Goal: Information Seeking & Learning: Learn about a topic

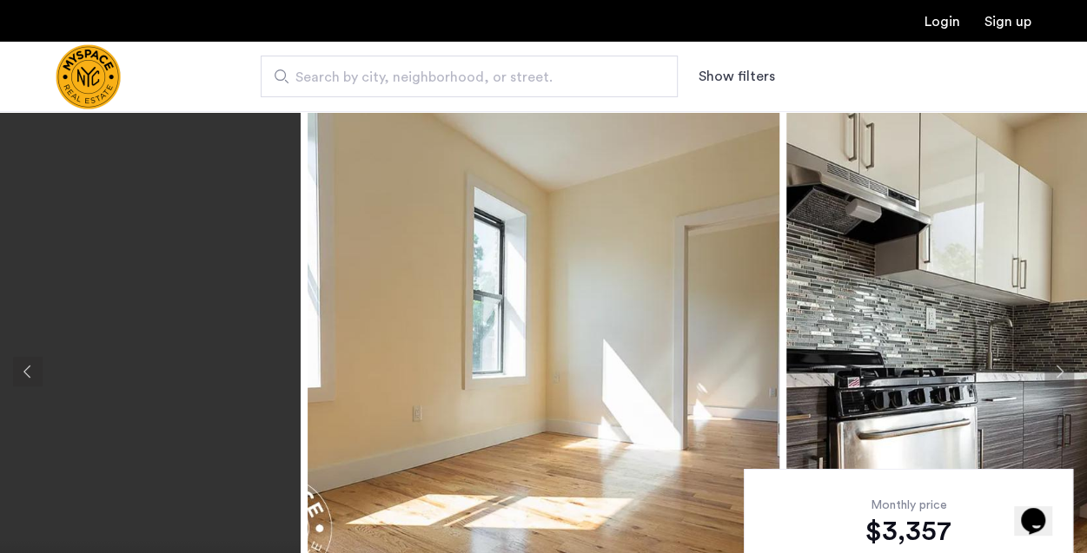
click at [1063, 373] on button "Next apartment" at bounding box center [1059, 372] width 30 height 30
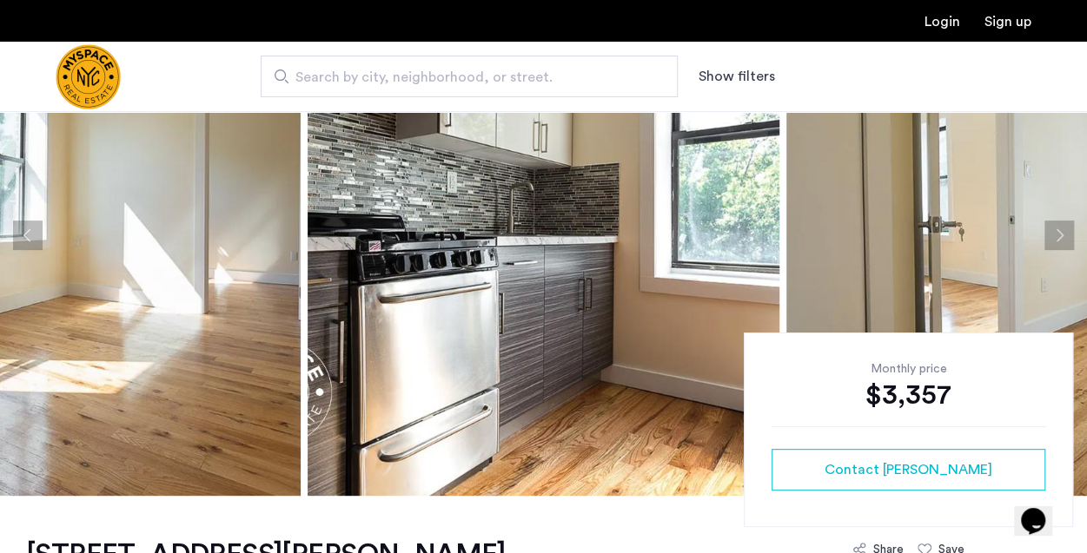
scroll to position [137, 0]
click at [1062, 245] on button "Next apartment" at bounding box center [1059, 235] width 30 height 30
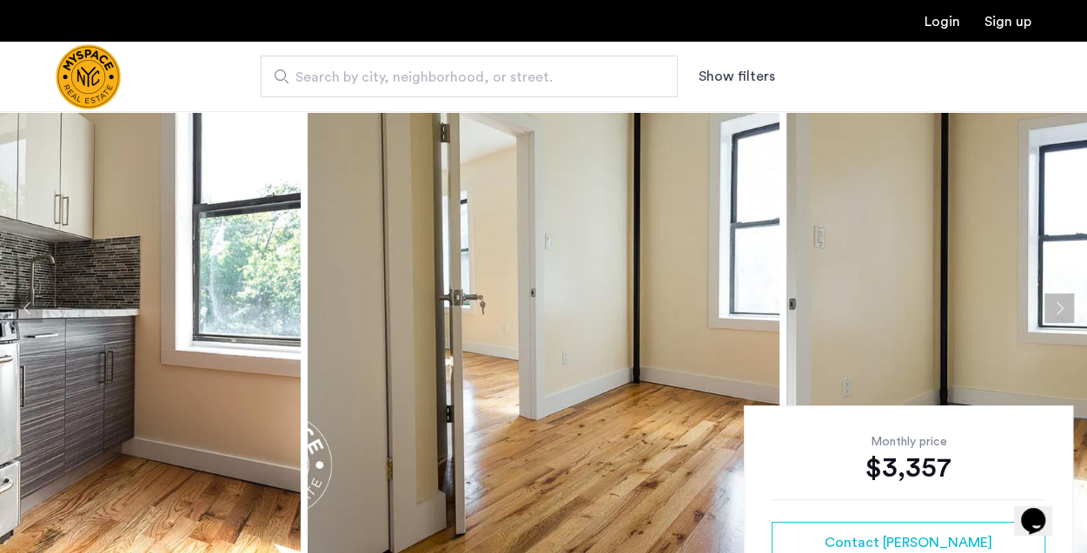
scroll to position [62, 0]
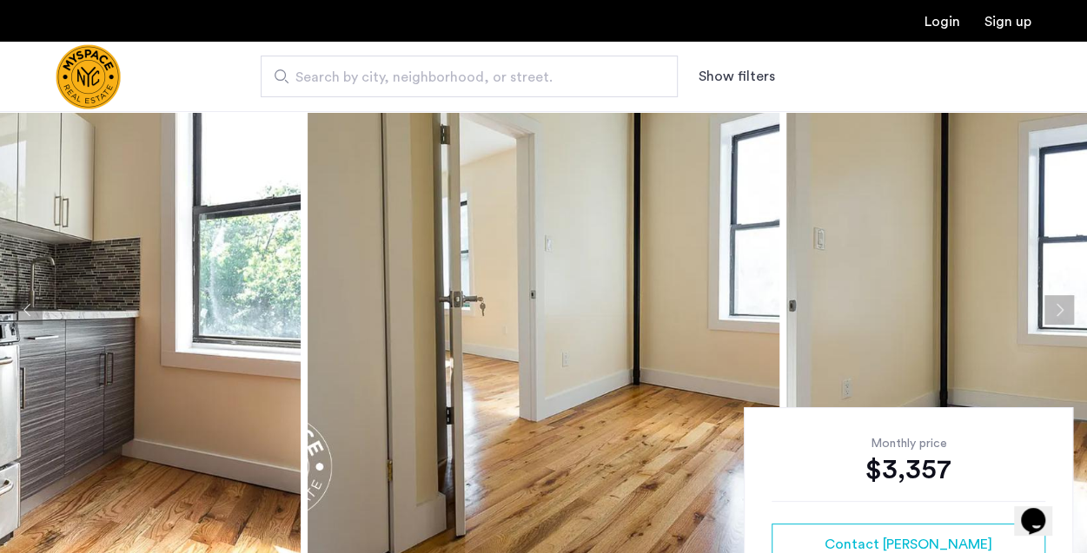
click at [1051, 301] on button "Next apartment" at bounding box center [1059, 310] width 30 height 30
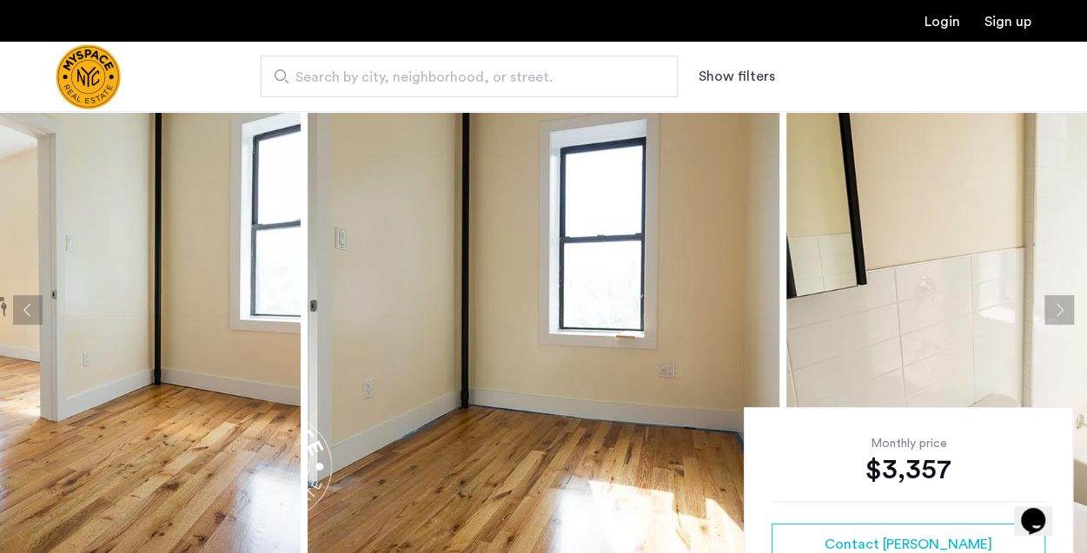
click at [1051, 301] on button "Next apartment" at bounding box center [1059, 310] width 30 height 30
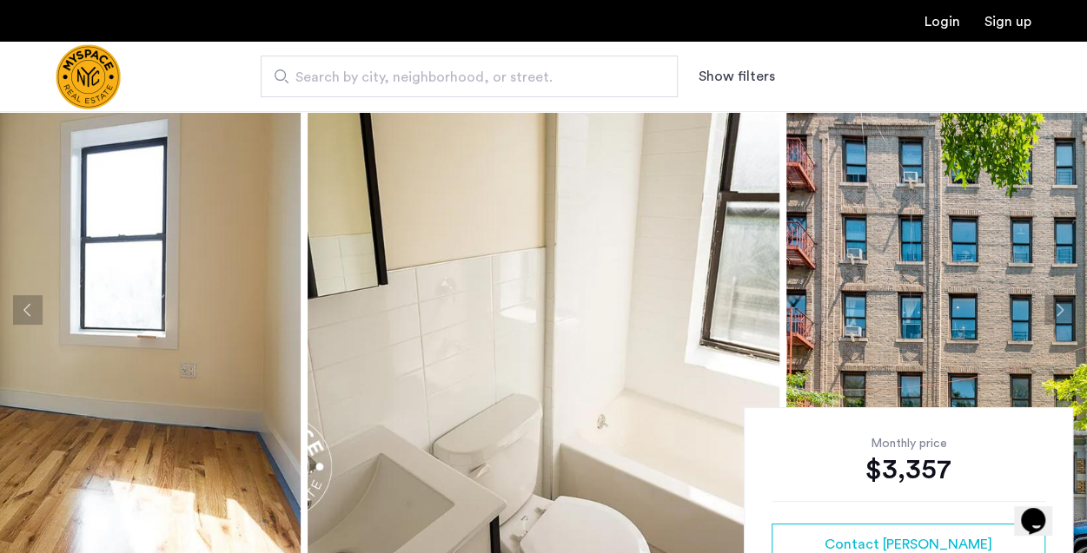
click at [1054, 307] on button "Next apartment" at bounding box center [1059, 310] width 30 height 30
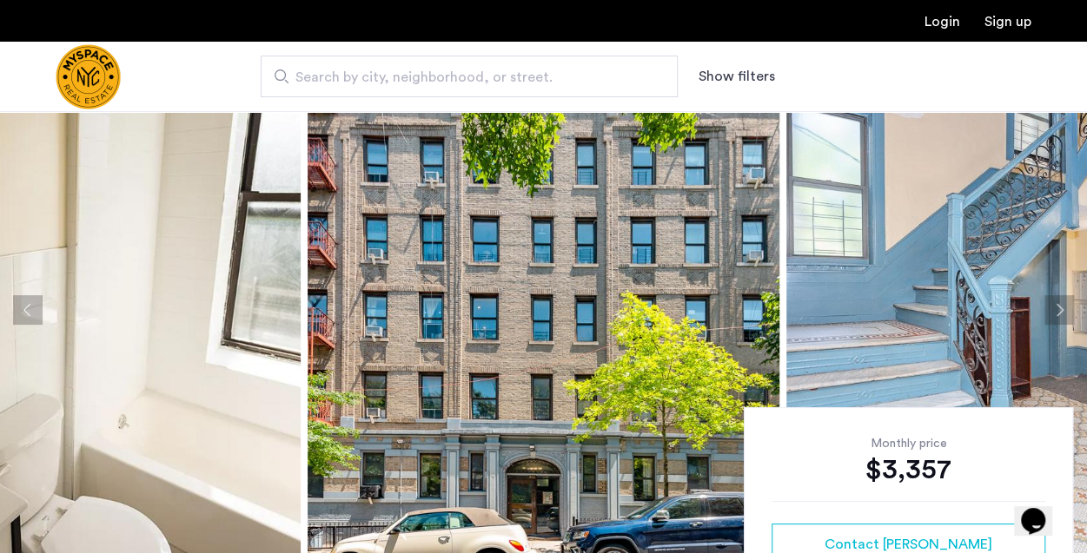
click at [1054, 307] on button "Next apartment" at bounding box center [1059, 310] width 30 height 30
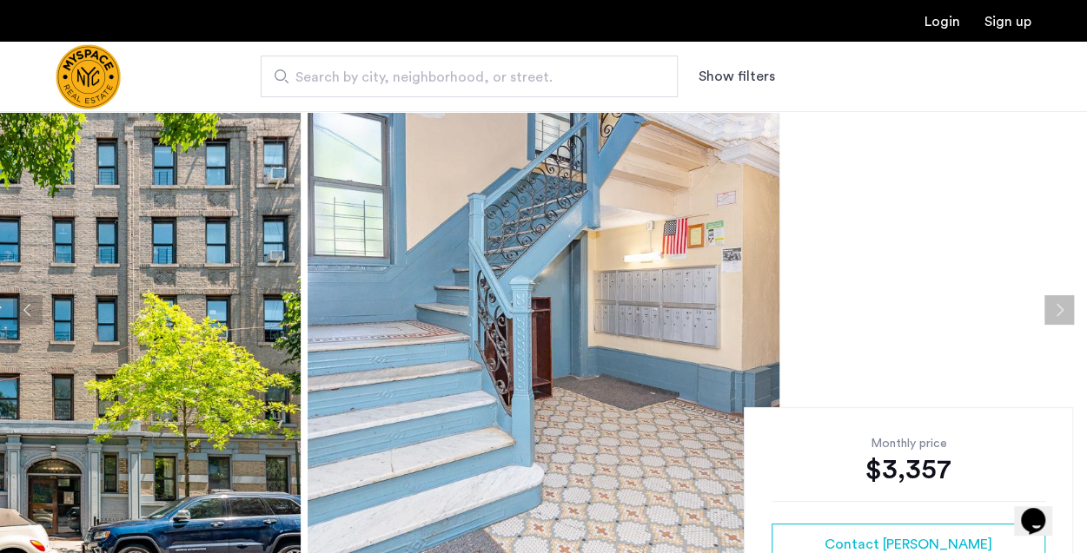
click at [1054, 307] on button "Next apartment" at bounding box center [1059, 310] width 30 height 30
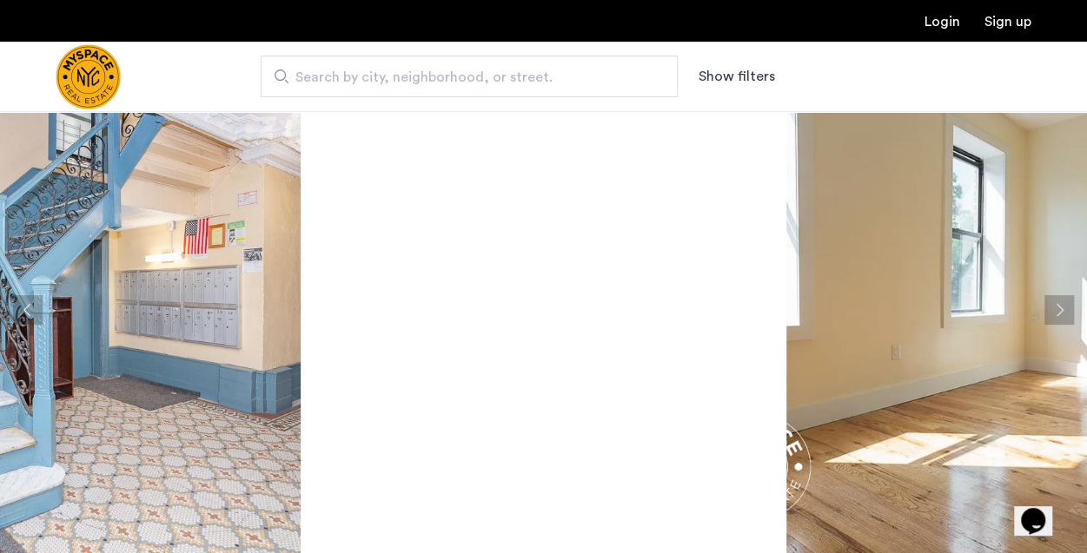
scroll to position [151, 0]
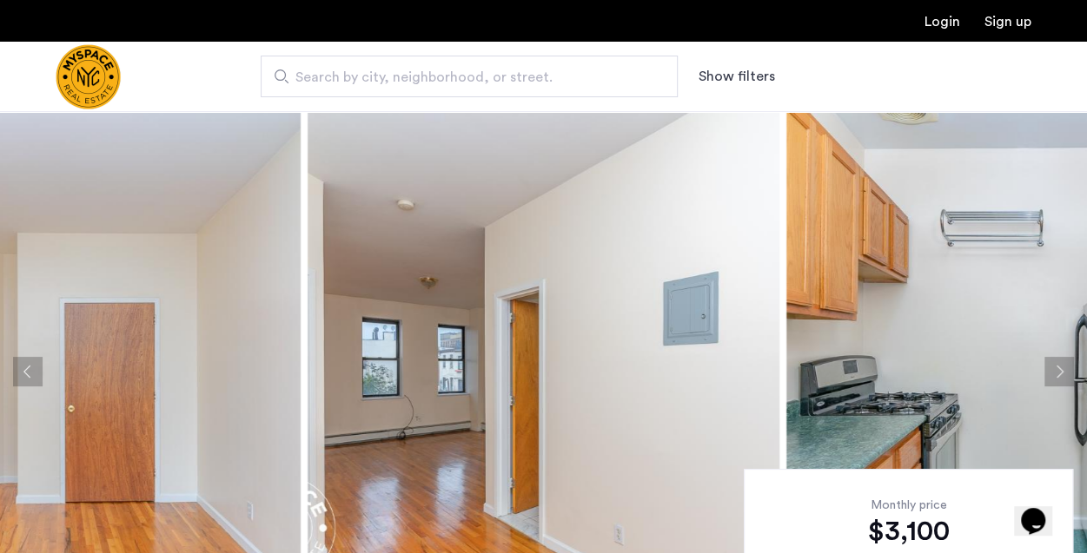
click at [1054, 368] on button "Next apartment" at bounding box center [1059, 372] width 30 height 30
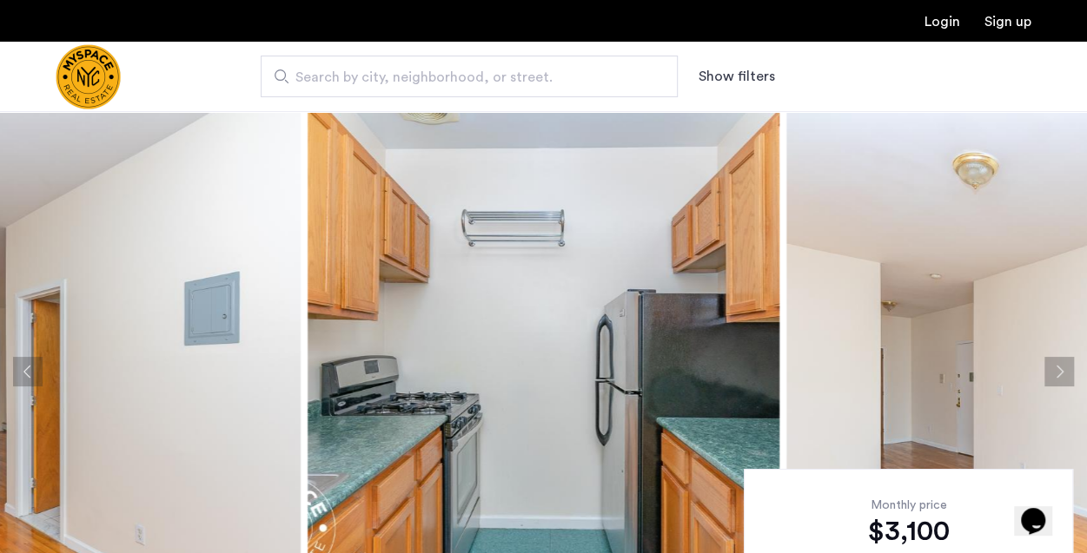
scroll to position [76, 0]
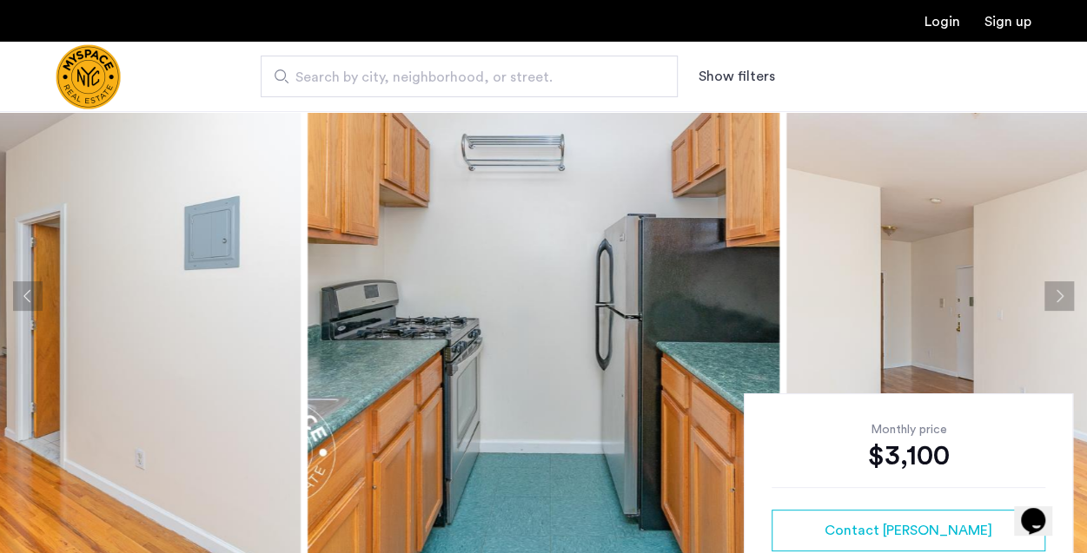
click at [1055, 305] on button "Next apartment" at bounding box center [1059, 296] width 30 height 30
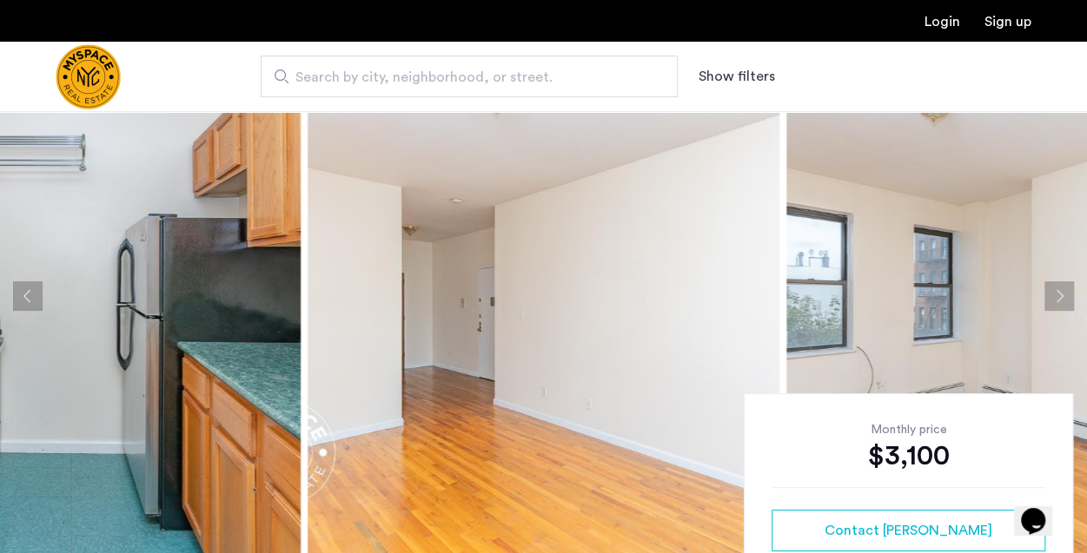
click at [1053, 296] on button "Next apartment" at bounding box center [1059, 296] width 30 height 30
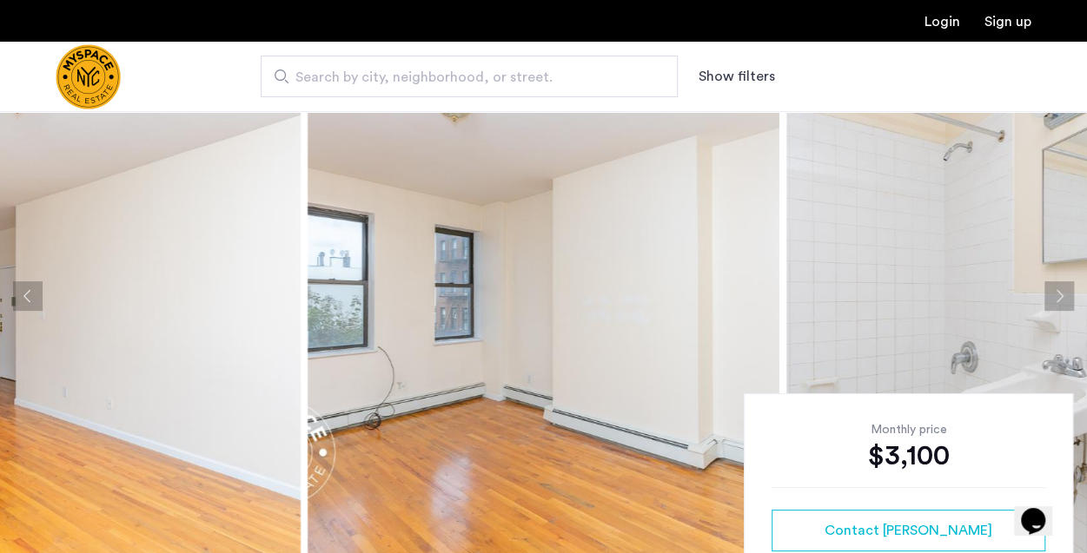
click at [1053, 296] on button "Next apartment" at bounding box center [1059, 296] width 30 height 30
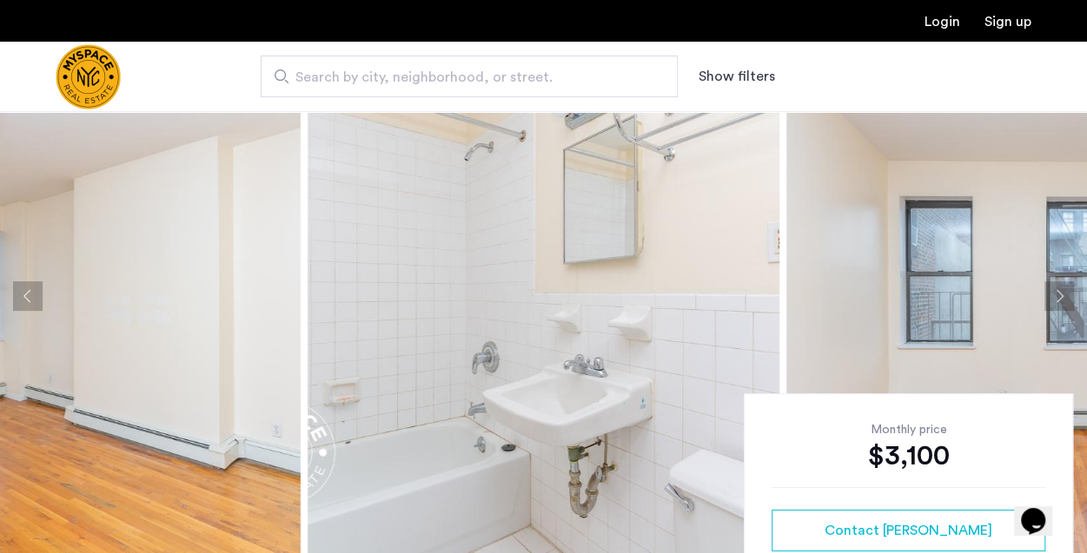
click at [1053, 296] on button "Next apartment" at bounding box center [1059, 296] width 30 height 30
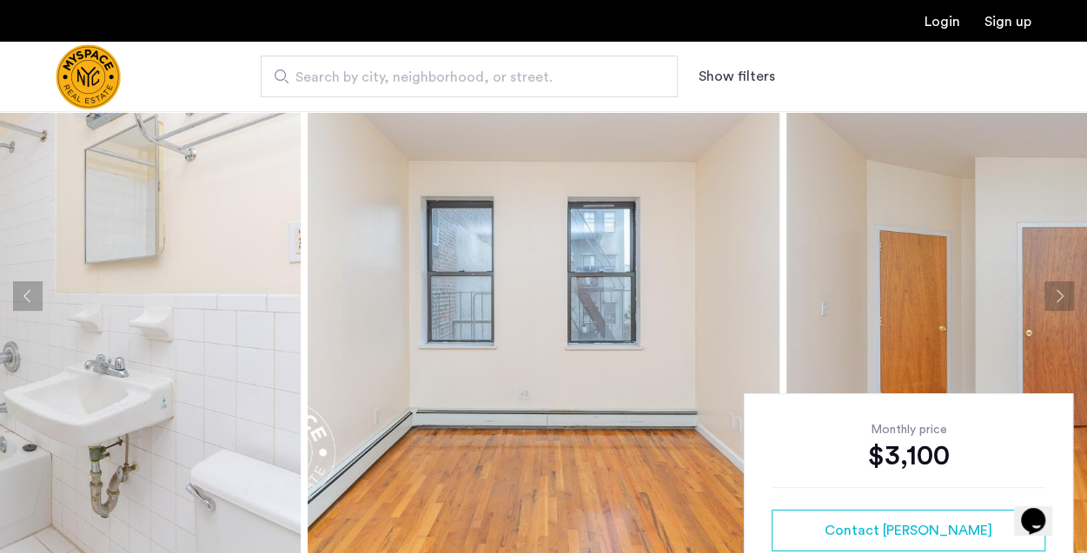
click at [1053, 296] on button "Next apartment" at bounding box center [1059, 296] width 30 height 30
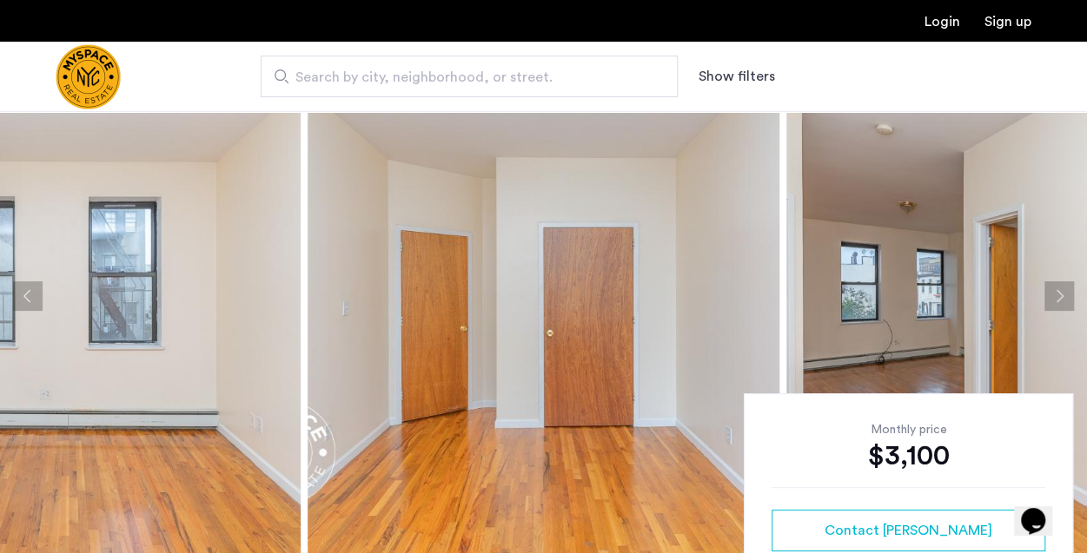
click at [1053, 296] on button "Next apartment" at bounding box center [1059, 296] width 30 height 30
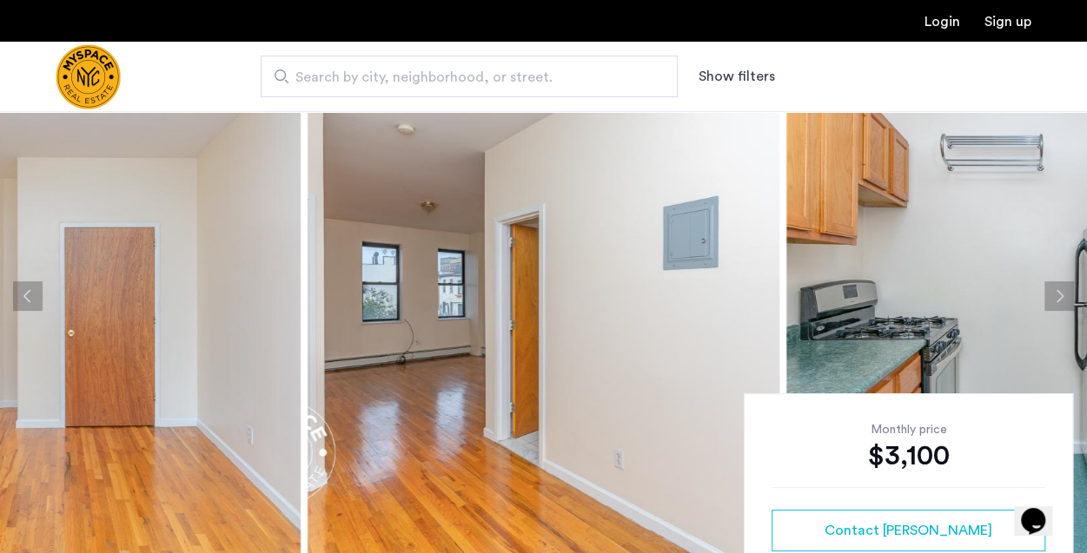
click at [1053, 296] on button "Next apartment" at bounding box center [1059, 296] width 30 height 30
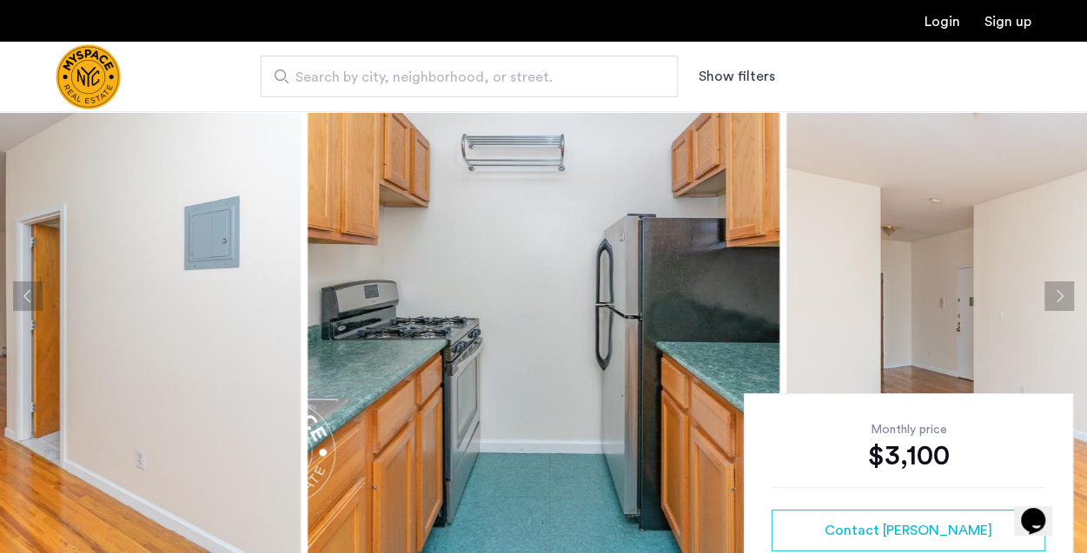
click at [1053, 296] on button "Next apartment" at bounding box center [1059, 296] width 30 height 30
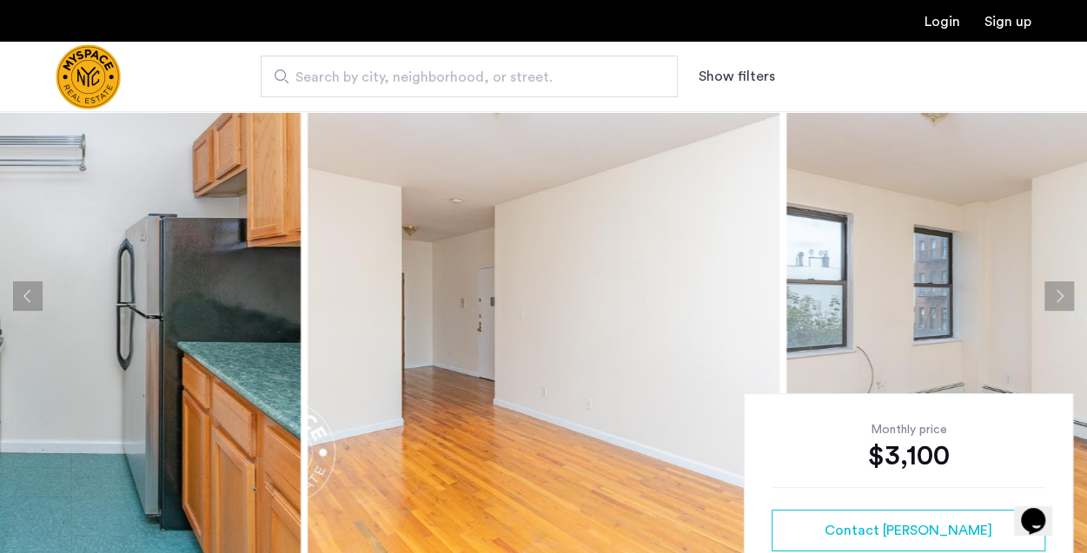
click at [1053, 296] on button "Next apartment" at bounding box center [1059, 296] width 30 height 30
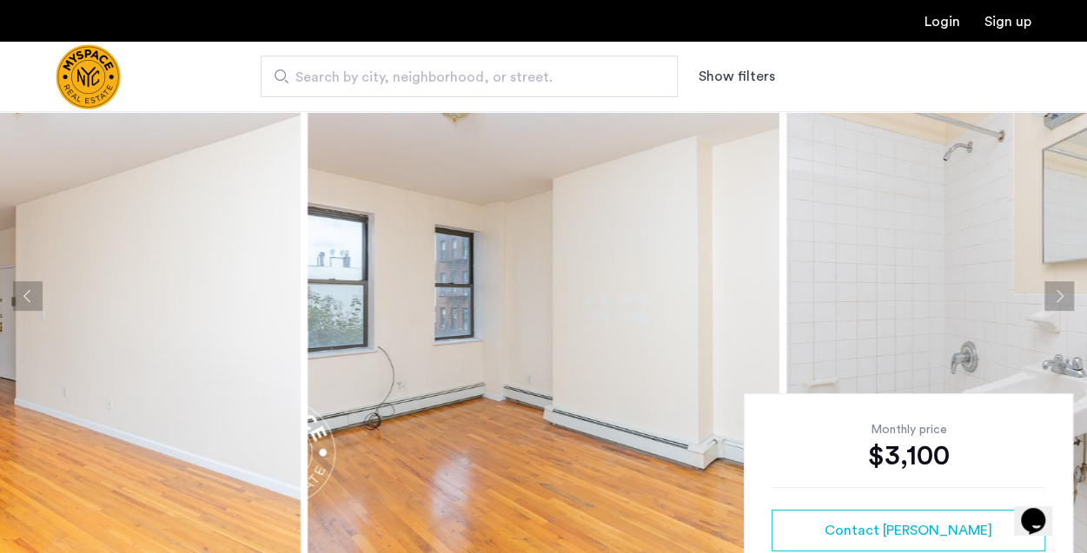
click at [718, 300] on img at bounding box center [543, 296] width 472 height 521
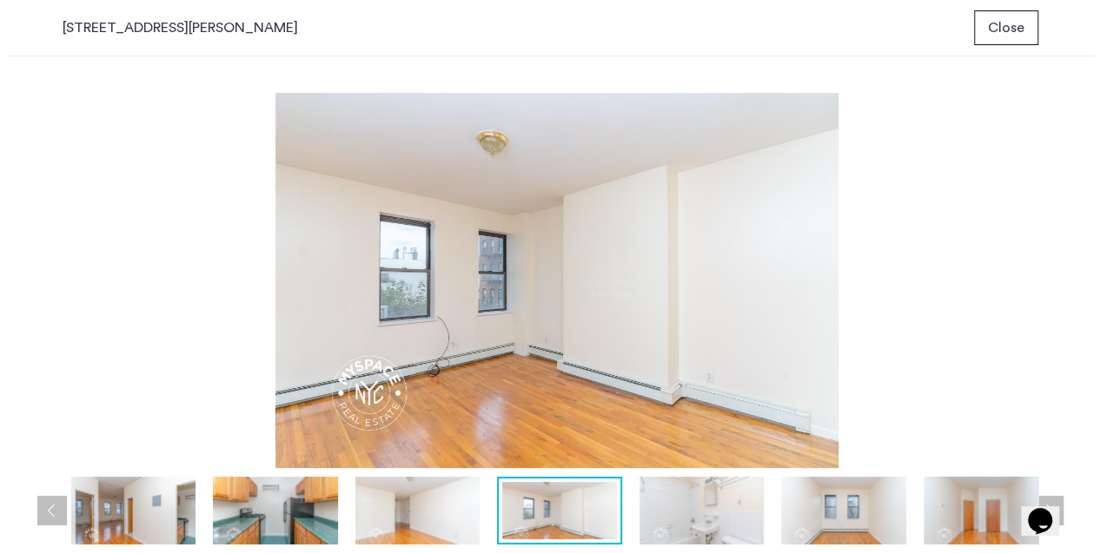
scroll to position [0, 0]
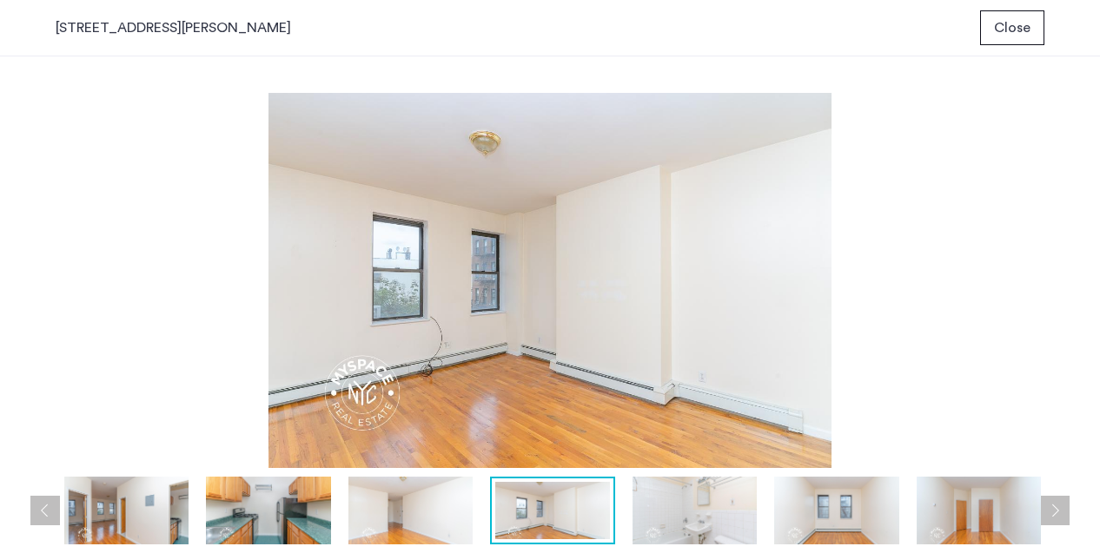
click at [684, 524] on img at bounding box center [694, 511] width 124 height 68
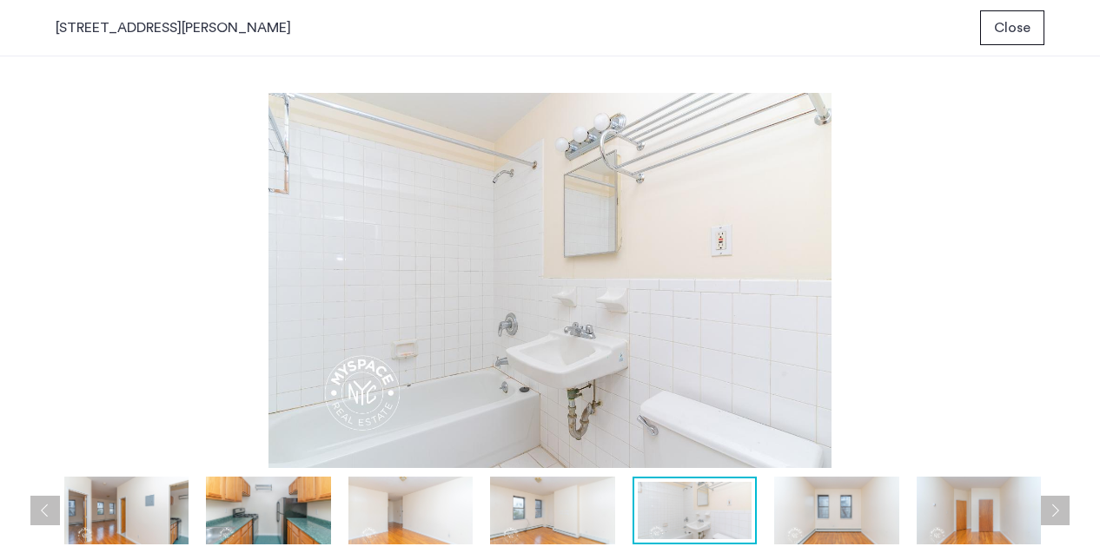
click at [815, 515] on img at bounding box center [836, 511] width 124 height 68
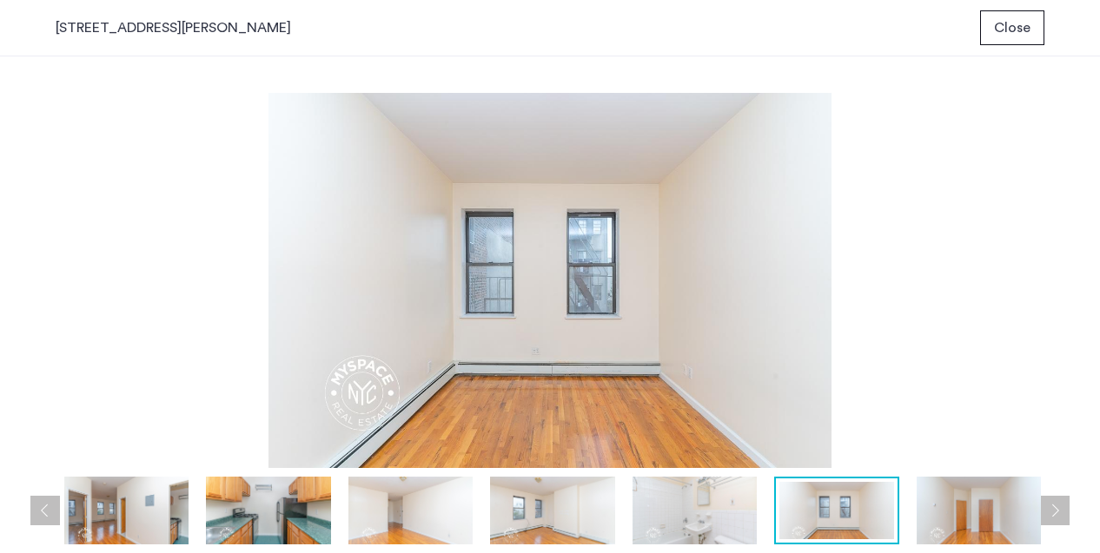
click at [947, 516] on img at bounding box center [978, 511] width 124 height 68
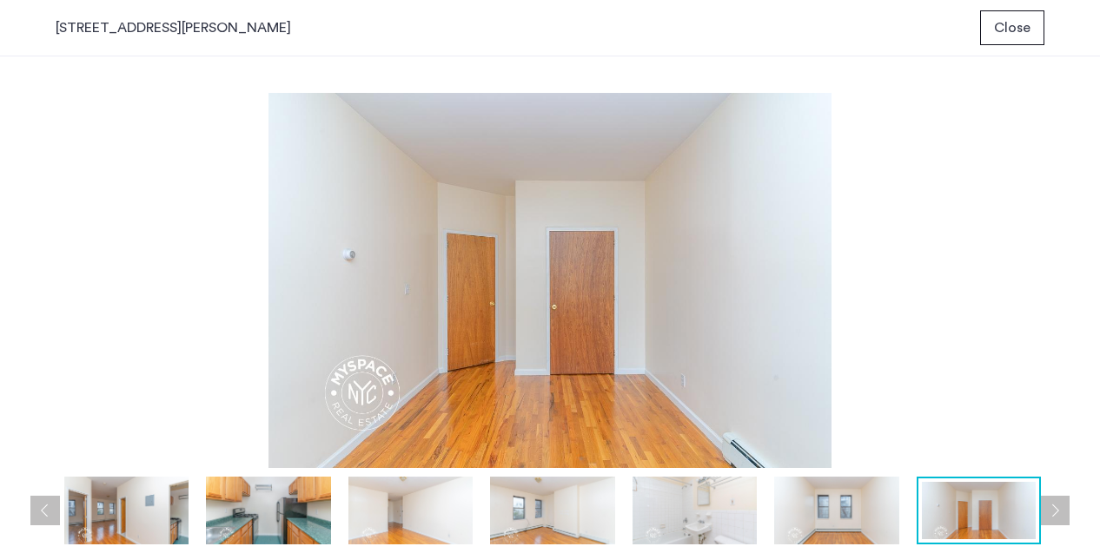
click at [1061, 506] on button "Next apartment" at bounding box center [1055, 511] width 30 height 30
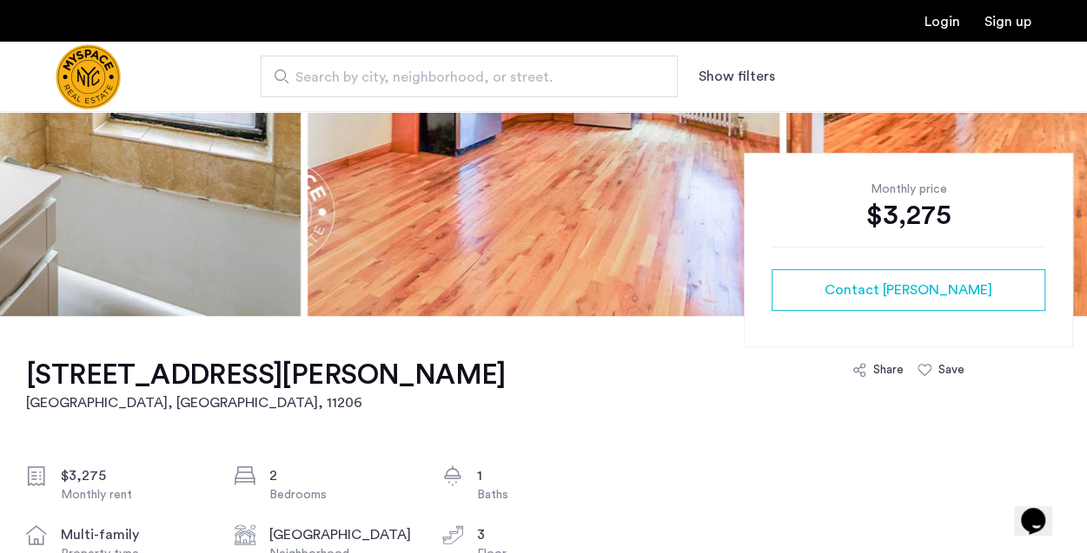
scroll to position [21, 0]
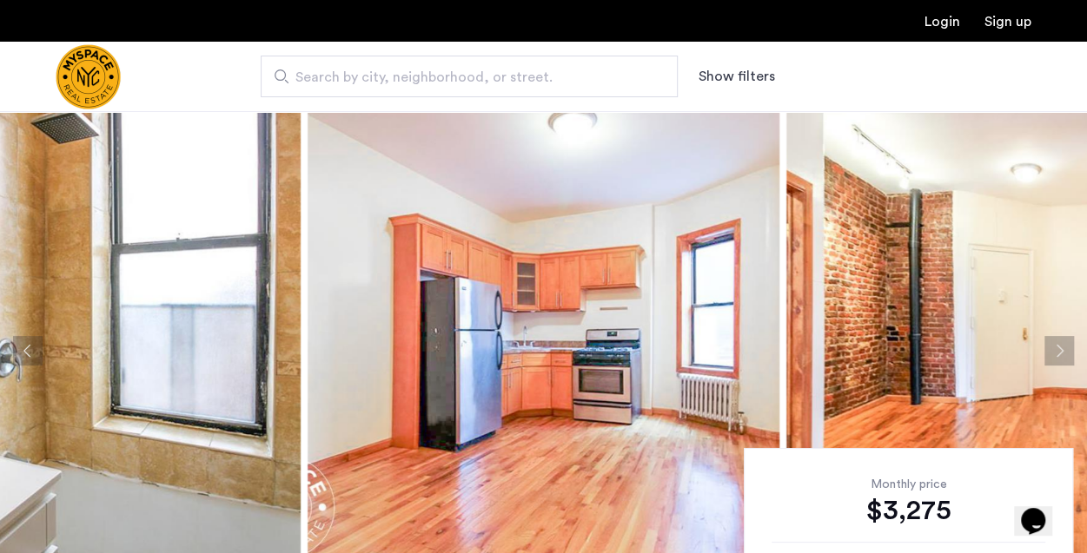
click at [52, 362] on img at bounding box center [65, 350] width 472 height 521
click at [36, 339] on button "Previous apartment" at bounding box center [28, 351] width 30 height 30
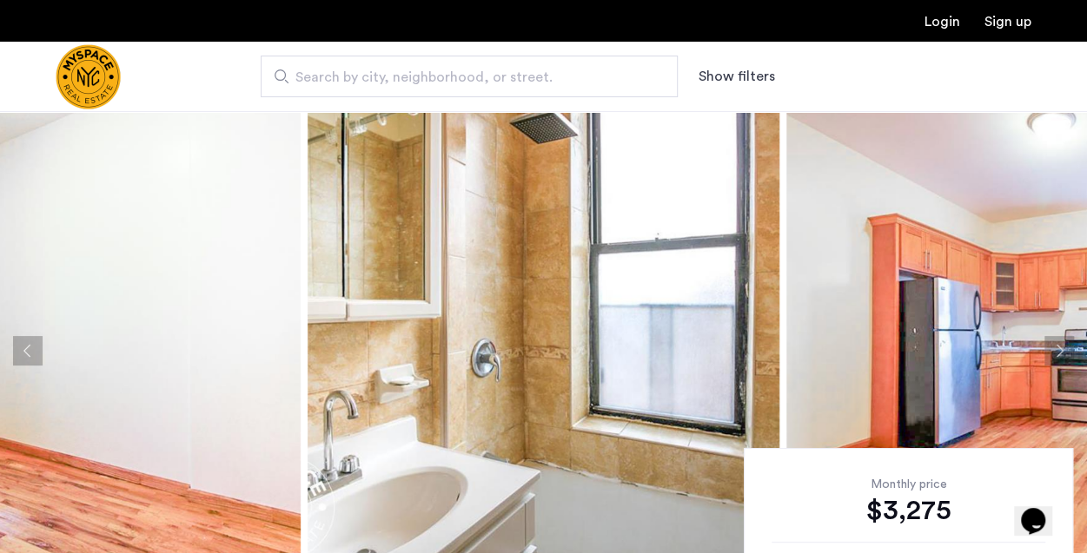
click at [36, 339] on button "Previous apartment" at bounding box center [28, 351] width 30 height 30
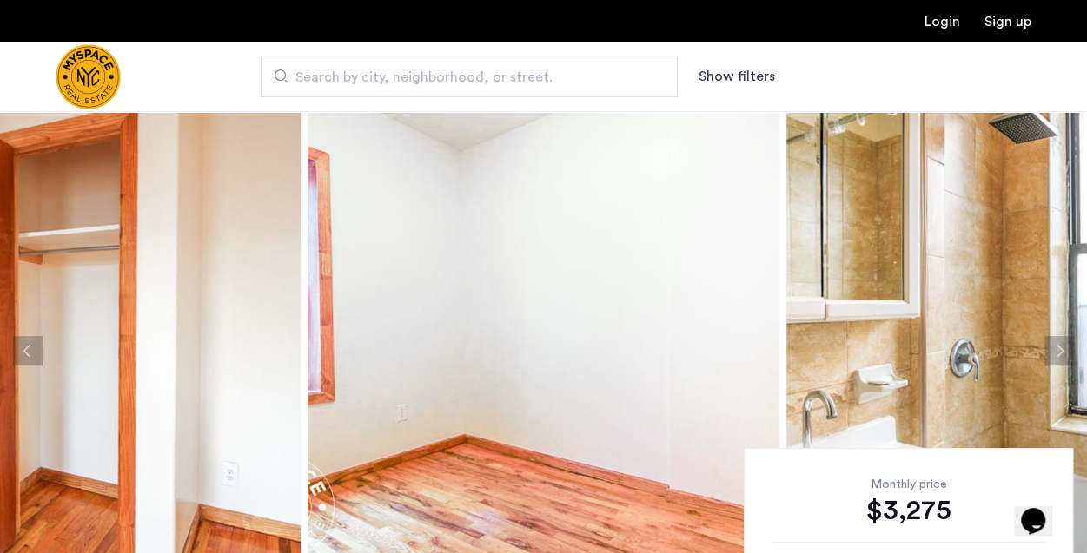
click at [31, 346] on button "Previous apartment" at bounding box center [28, 351] width 30 height 30
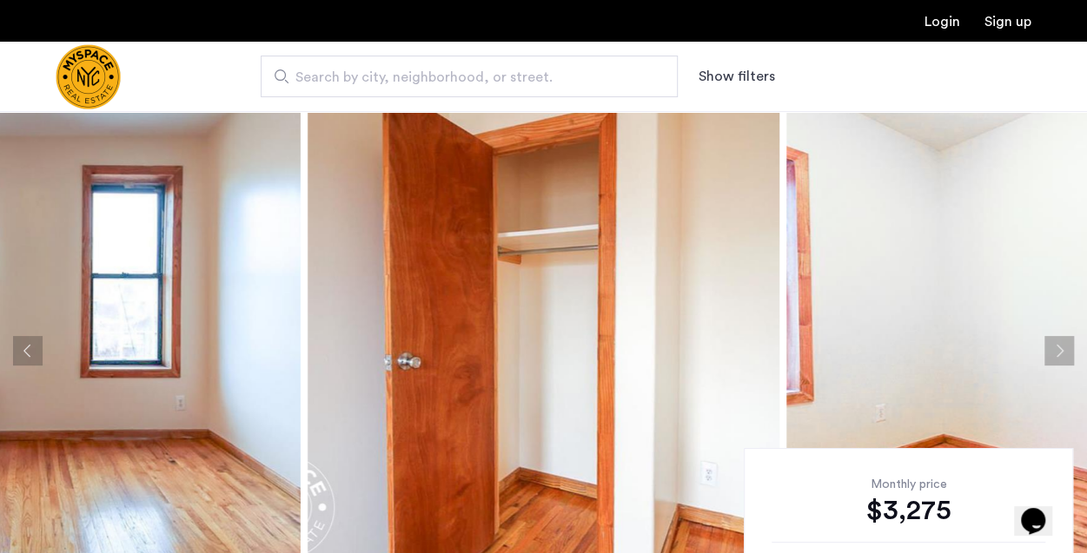
click at [31, 346] on button "Previous apartment" at bounding box center [28, 351] width 30 height 30
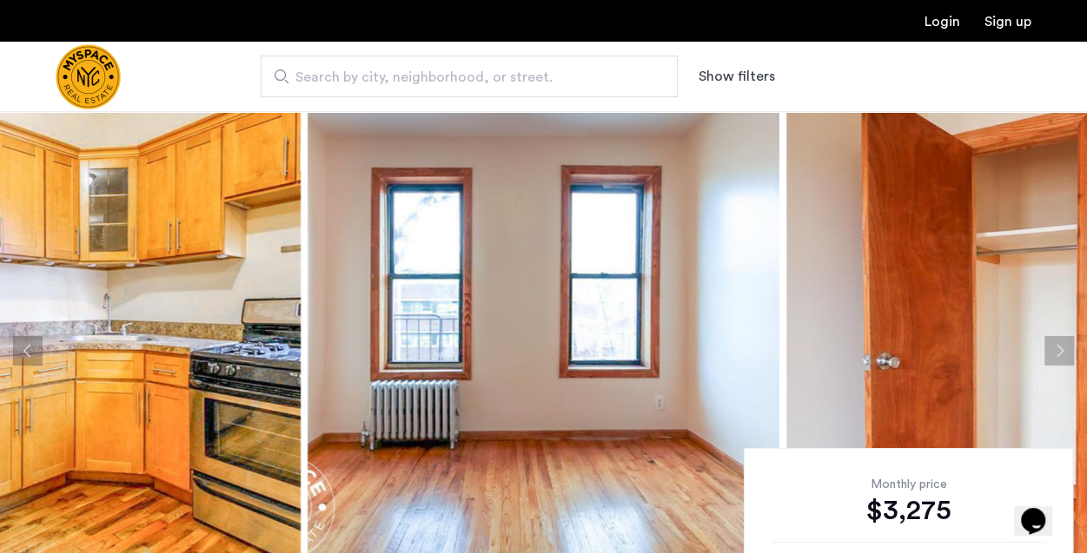
click at [31, 346] on button "Previous apartment" at bounding box center [28, 351] width 30 height 30
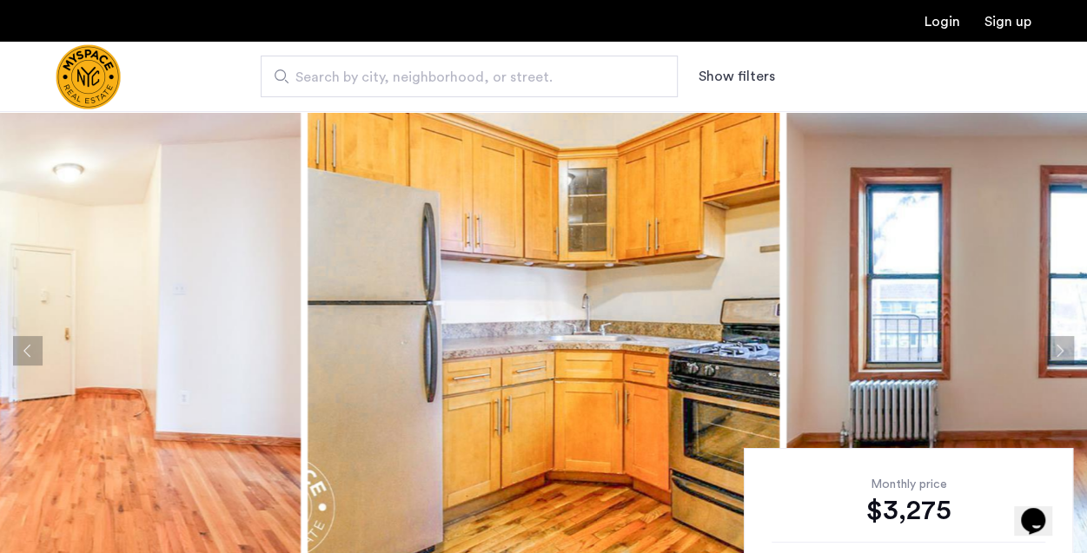
click at [31, 346] on button "Previous apartment" at bounding box center [28, 351] width 30 height 30
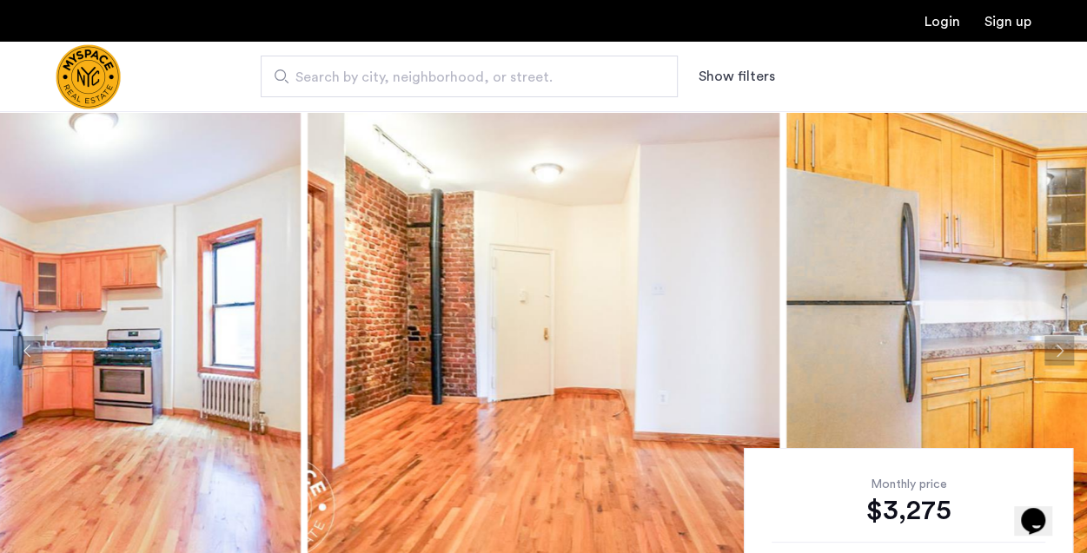
click at [31, 346] on button "Previous apartment" at bounding box center [28, 351] width 30 height 30
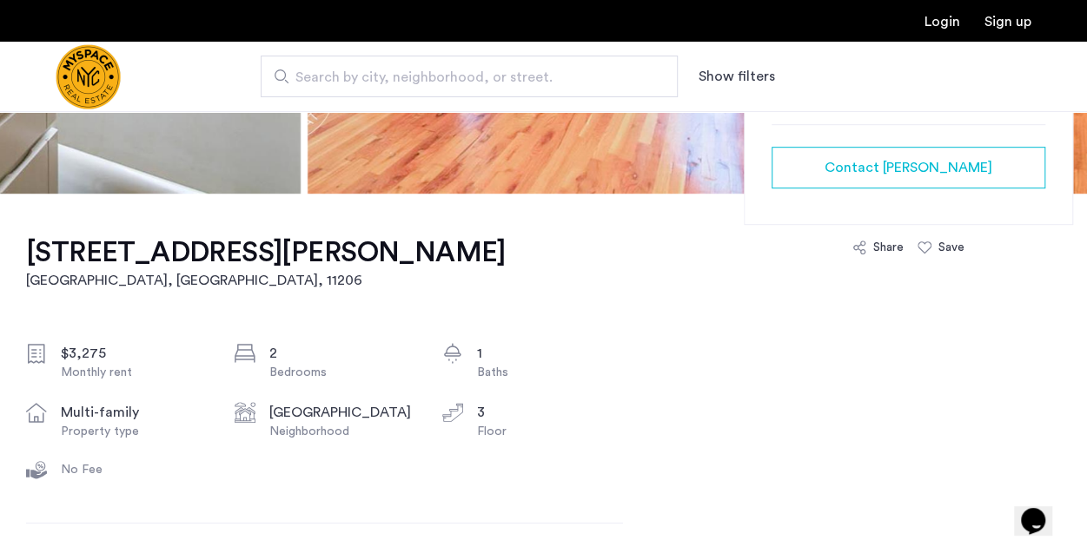
scroll to position [440, 0]
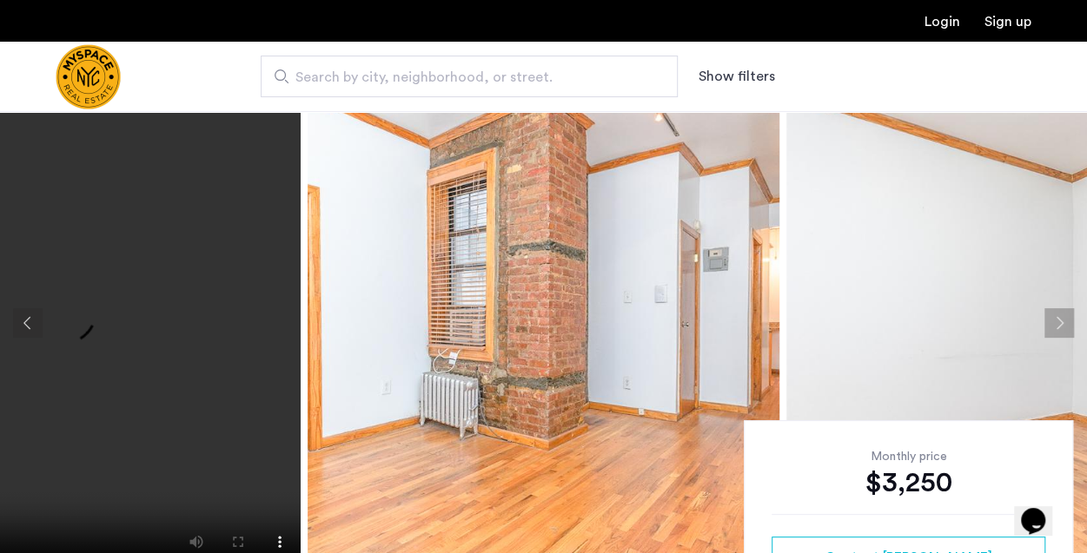
scroll to position [48, 0]
click at [35, 321] on button "Previous apartment" at bounding box center [28, 324] width 30 height 30
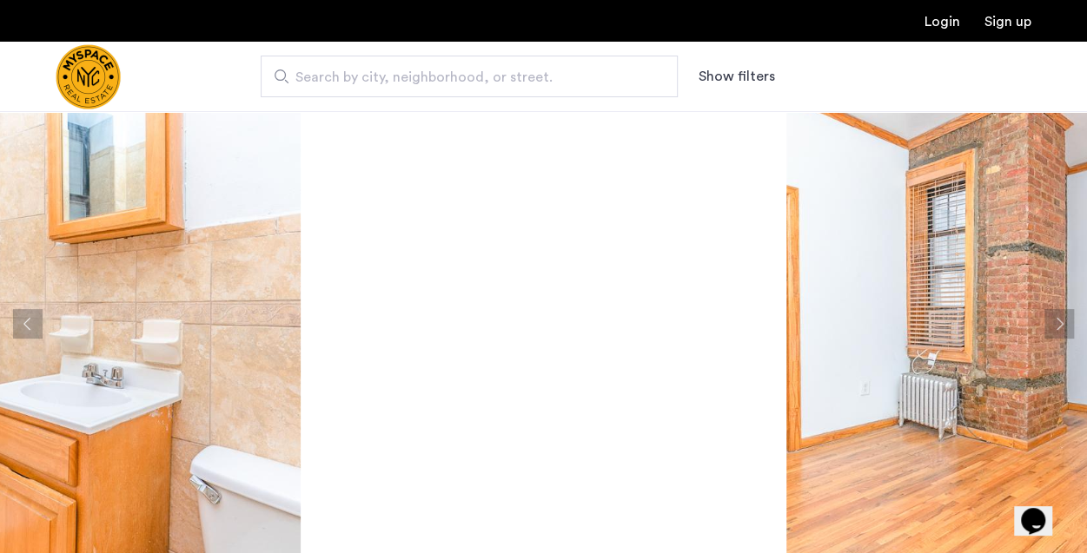
scroll to position [78, 0]
